Goal: Find specific page/section: Find specific page/section

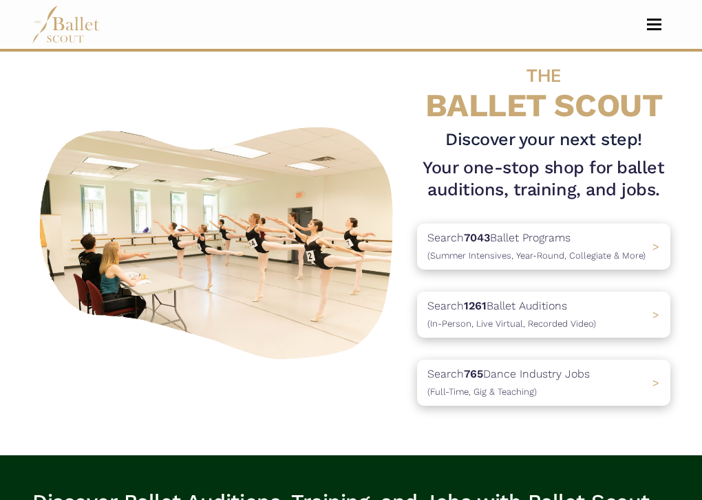
scroll to position [16, 0]
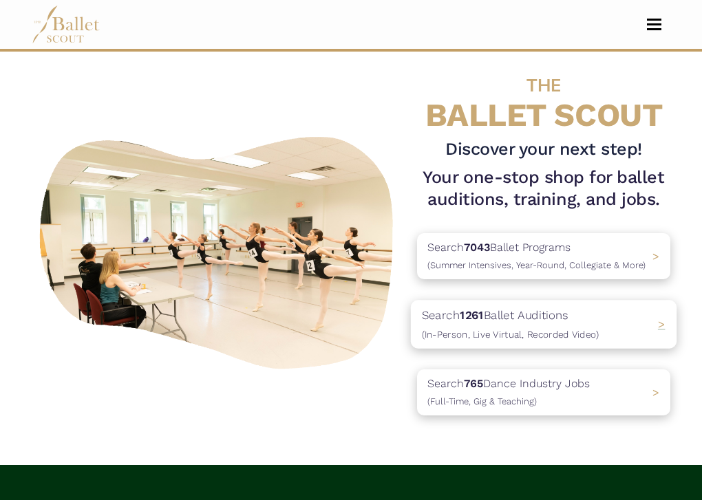
click at [480, 315] on b "1261" at bounding box center [472, 315] width 24 height 14
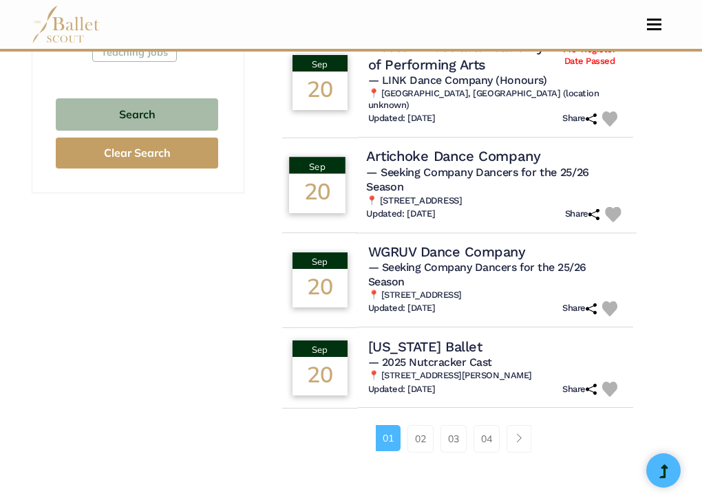
scroll to position [938, 0]
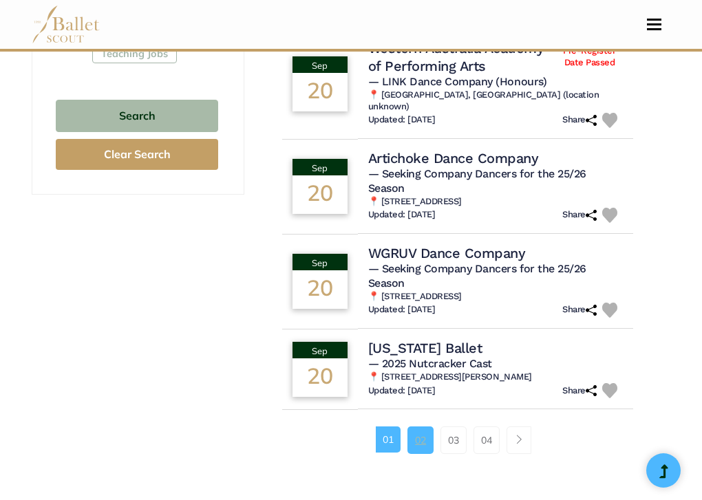
click at [418, 448] on link "02" at bounding box center [420, 441] width 26 height 28
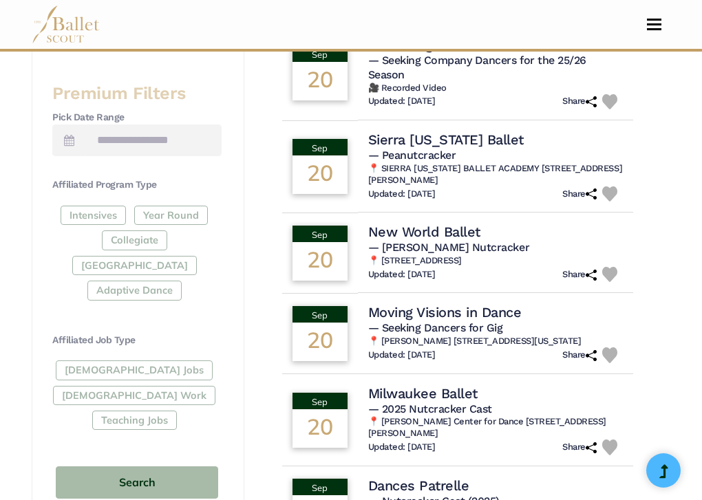
scroll to position [578, 0]
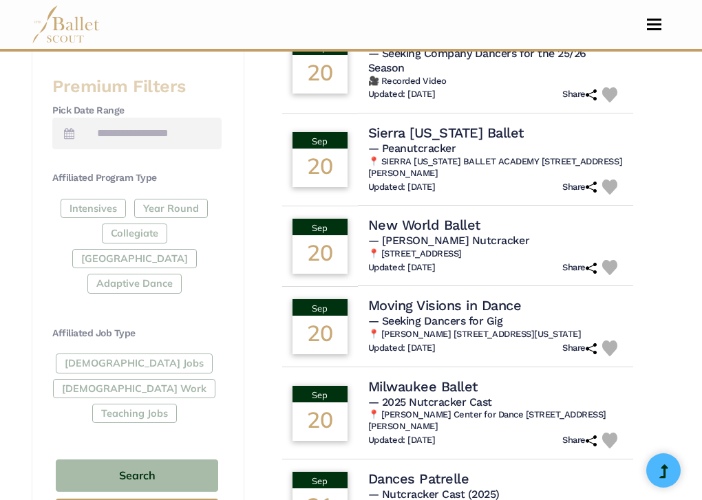
click at [119, 358] on div "Full-Time Jobs Gig Work Teaching Jobs" at bounding box center [136, 391] width 169 height 75
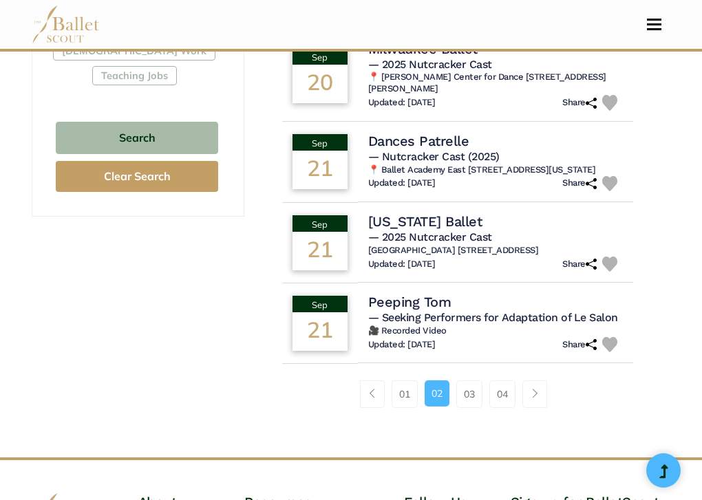
scroll to position [921, 0]
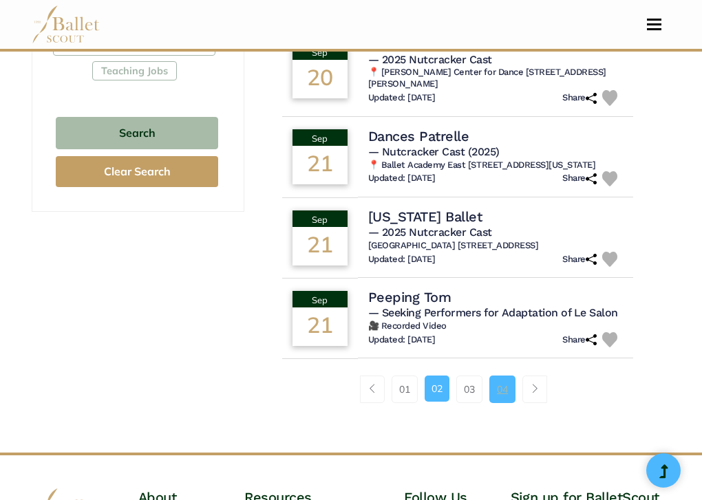
click at [504, 383] on link "04" at bounding box center [502, 390] width 26 height 28
